Goal: Information Seeking & Learning: Learn about a topic

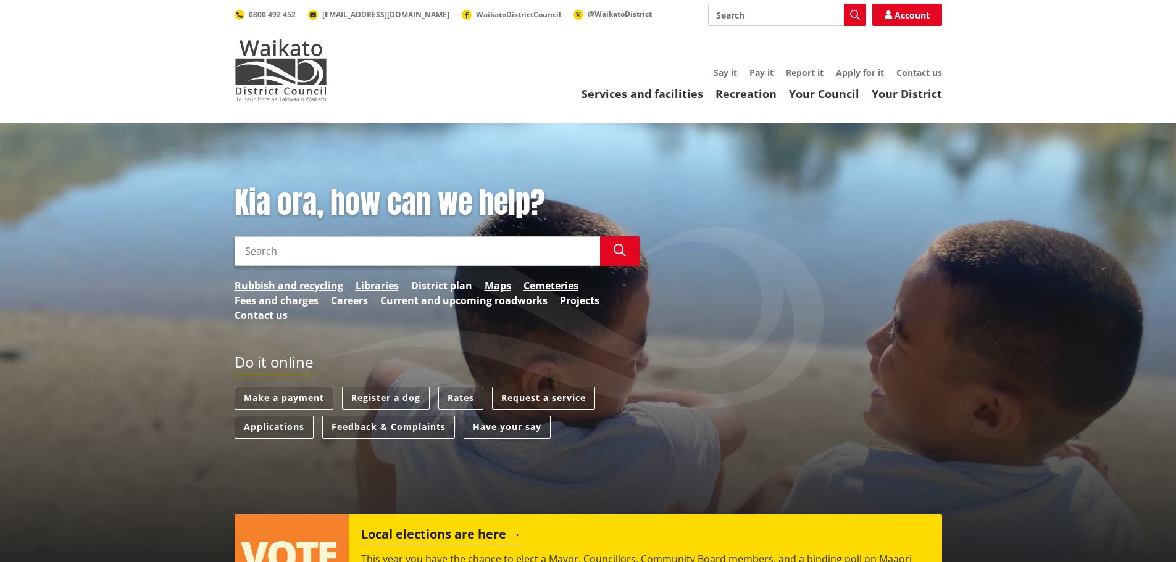
click at [438, 287] on link "District plan" at bounding box center [441, 285] width 61 height 15
click at [430, 283] on link "District plan" at bounding box center [441, 285] width 61 height 15
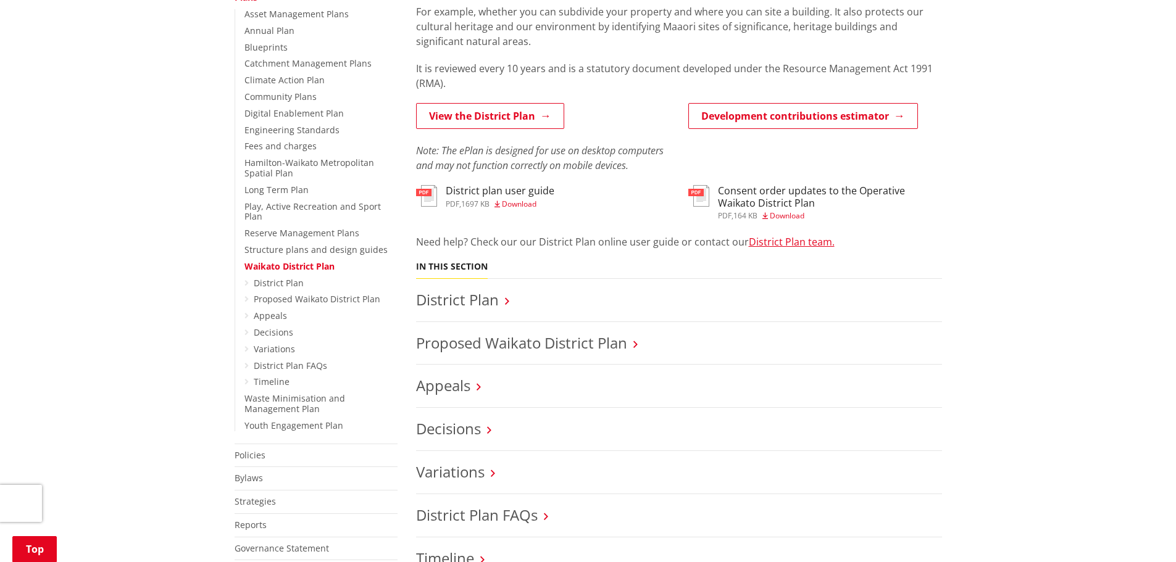
scroll to position [309, 0]
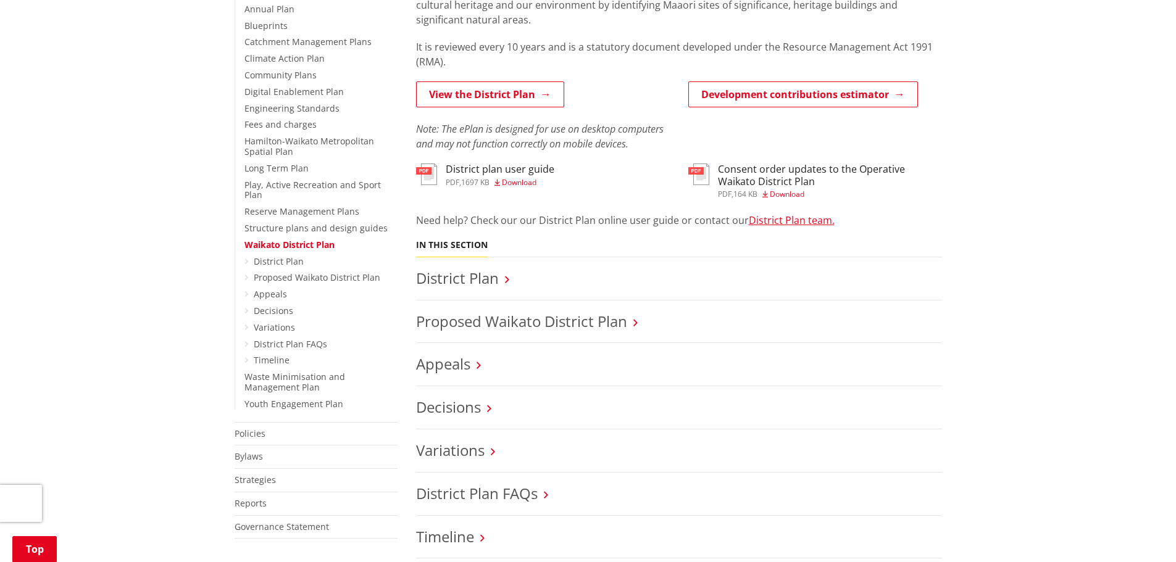
click at [636, 323] on icon at bounding box center [635, 322] width 4 height 11
click at [547, 317] on link "Proposed Waikato District Plan" at bounding box center [521, 321] width 211 height 20
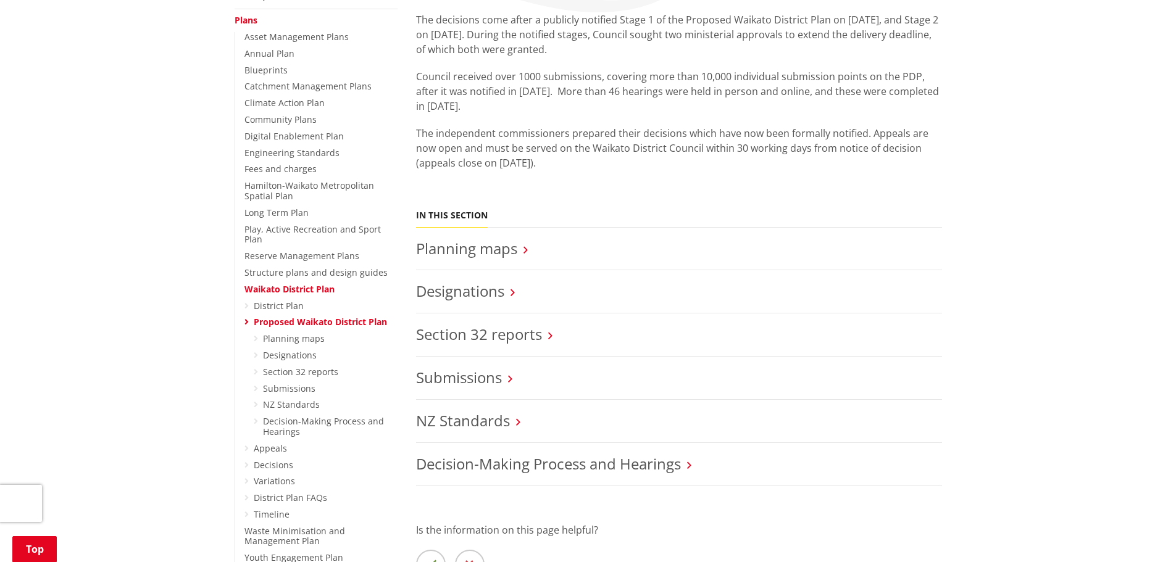
scroll to position [247, 0]
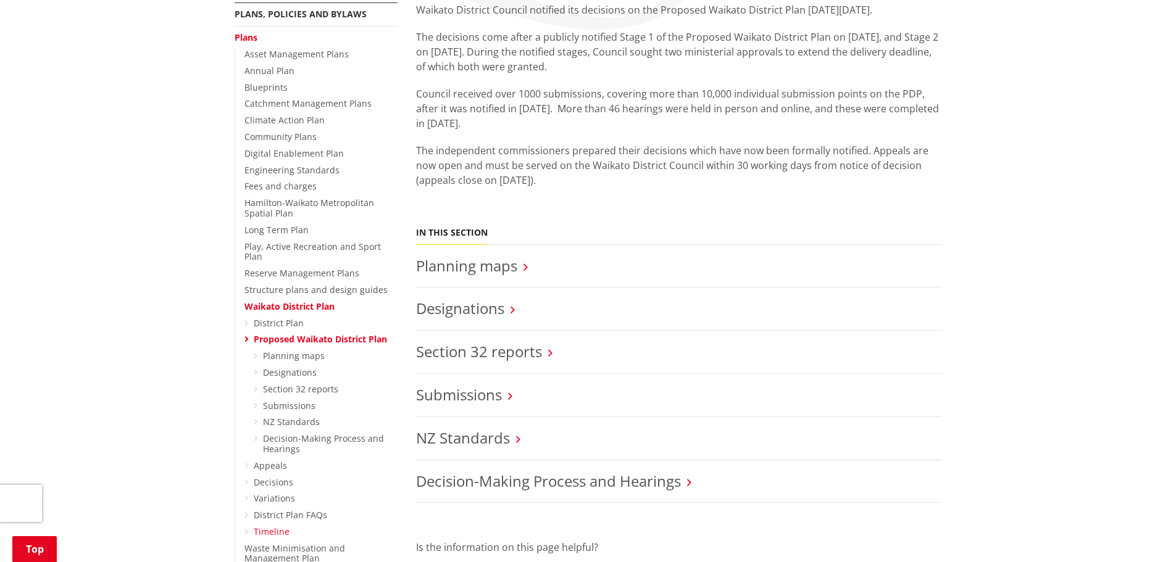
click at [276, 526] on link "Timeline" at bounding box center [272, 532] width 36 height 12
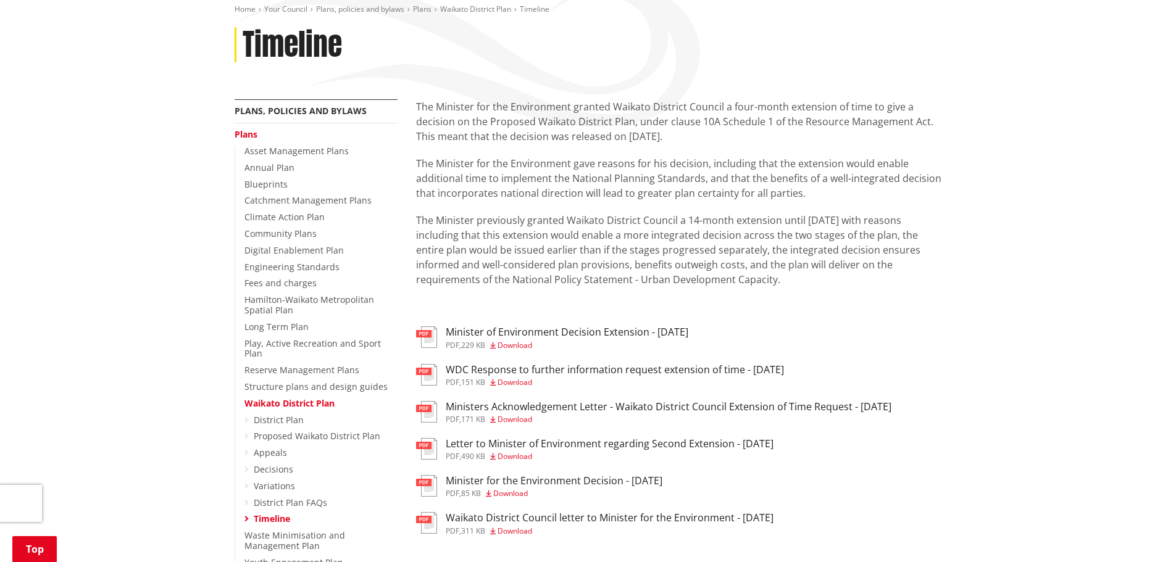
scroll to position [123, 0]
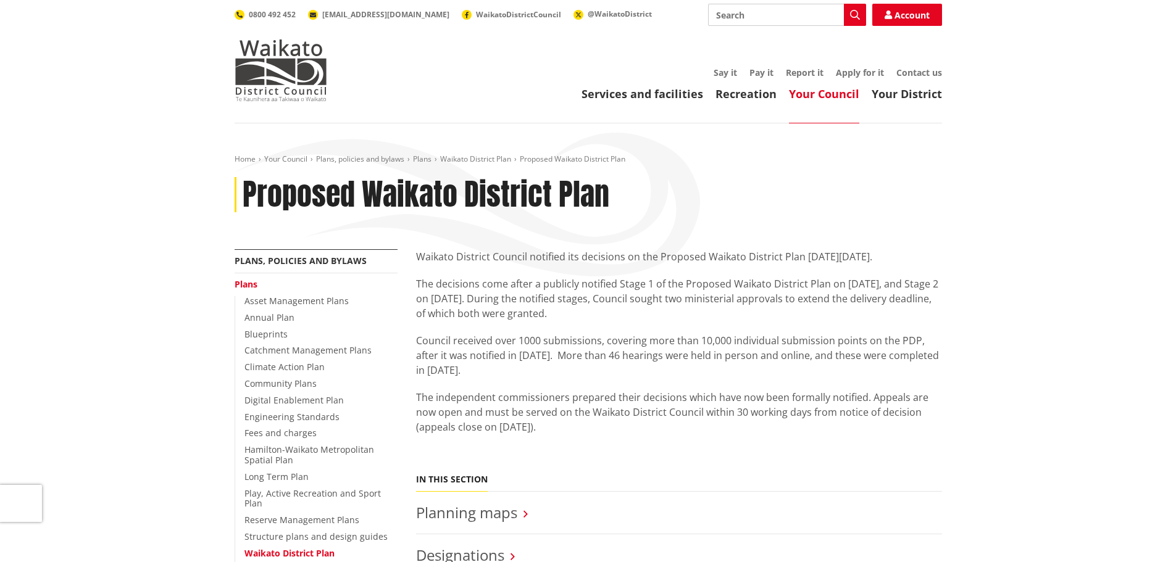
scroll to position [247, 0]
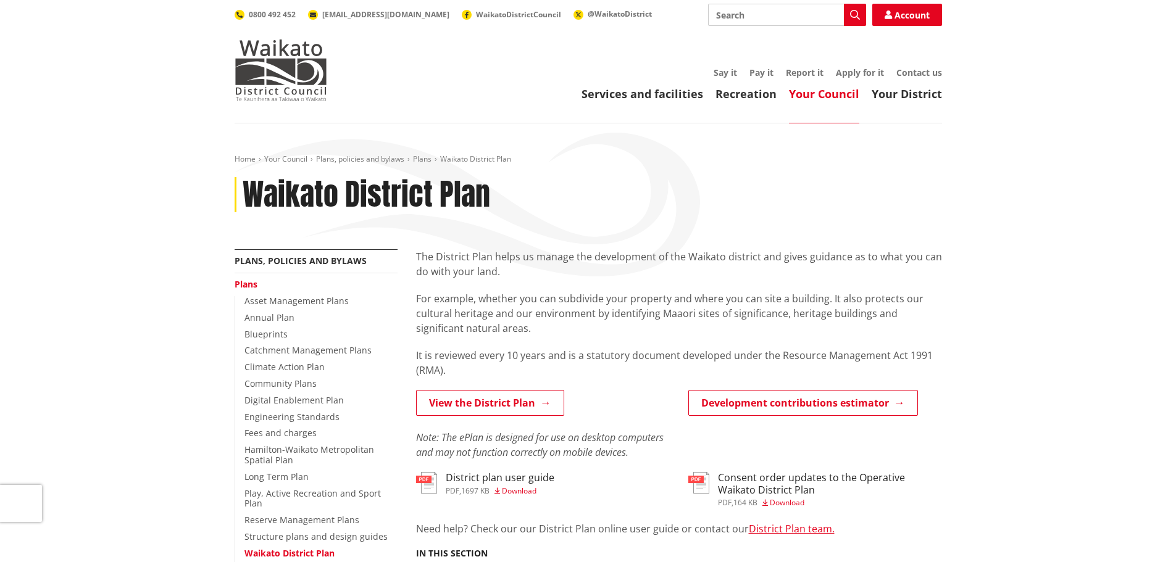
scroll to position [309, 0]
click at [500, 404] on link "View the District Plan" at bounding box center [490, 403] width 148 height 26
click at [306, 65] on img at bounding box center [281, 71] width 93 height 62
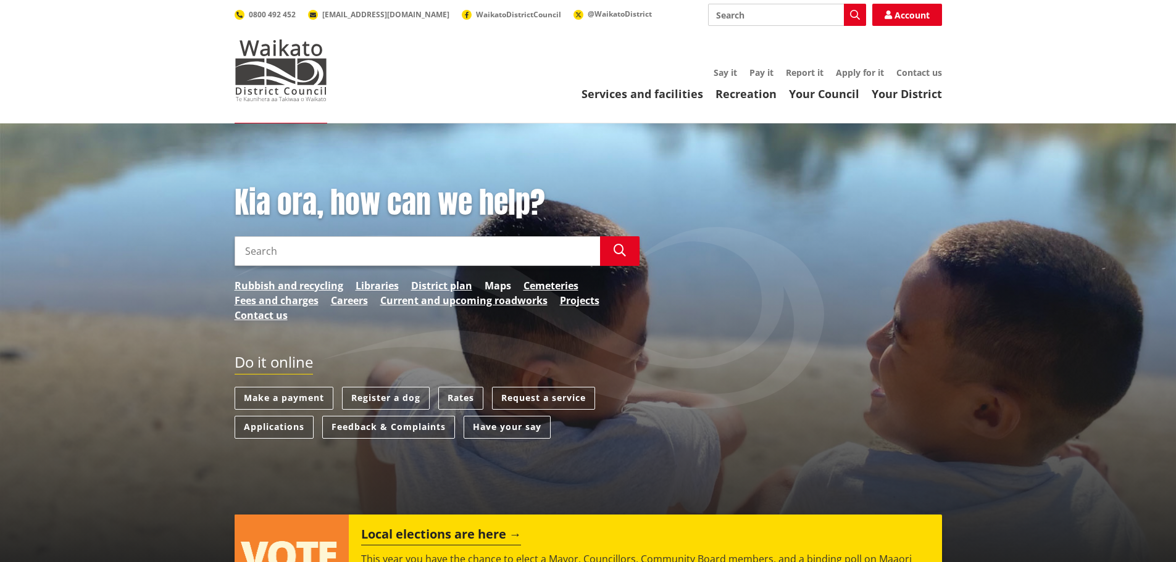
click at [492, 286] on link "Maps" at bounding box center [498, 285] width 27 height 15
click at [495, 285] on link "Maps" at bounding box center [498, 285] width 27 height 15
click at [441, 285] on link "District plan" at bounding box center [441, 285] width 61 height 15
